Goal: Information Seeking & Learning: Learn about a topic

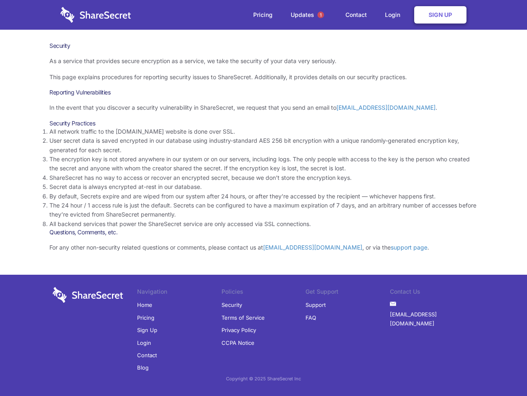
click at [264, 198] on li "By default, Secrets expire and are wiped from our system after 24 hours, or aft…" at bounding box center [263, 196] width 429 height 9
click at [321, 15] on span "1" at bounding box center [321, 15] width 7 height 7
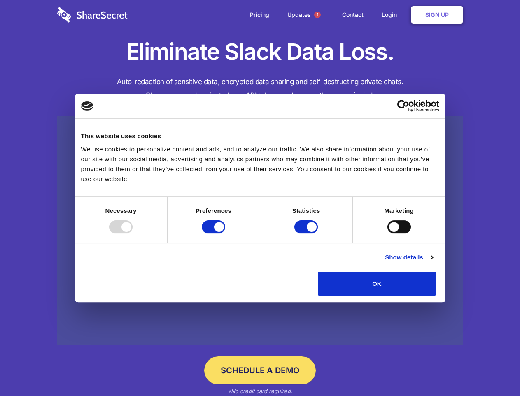
click at [133, 233] on div at bounding box center [120, 226] width 23 height 13
click at [225, 233] on input "Preferences" at bounding box center [213, 226] width 23 height 13
checkbox input "false"
click at [307, 233] on input "Statistics" at bounding box center [306, 226] width 23 height 13
checkbox input "false"
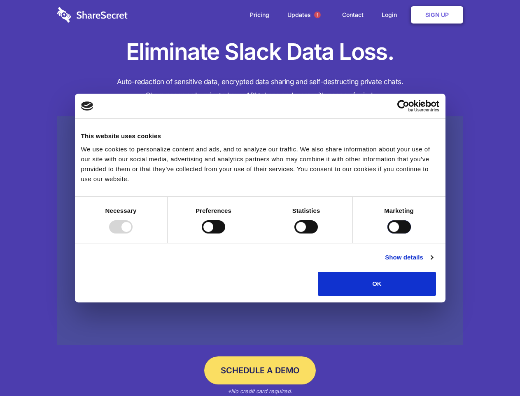
click at [388, 233] on input "Marketing" at bounding box center [399, 226] width 23 height 13
checkbox input "true"
click at [433, 262] on link "Show details" at bounding box center [409, 257] width 48 height 10
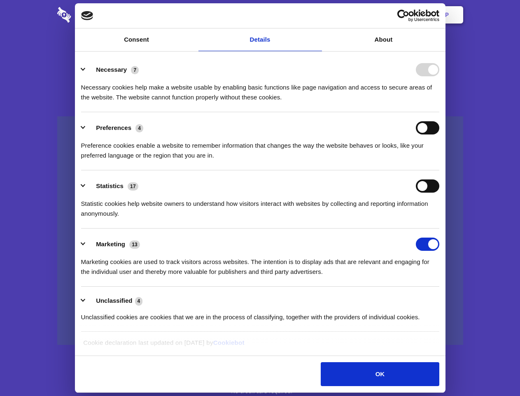
click at [440, 102] on div "Necessary cookies help make a website usable by enabling basic functions like p…" at bounding box center [260, 89] width 359 height 26
click at [317, 15] on span "1" at bounding box center [317, 15] width 7 height 7
